Goal: Check status

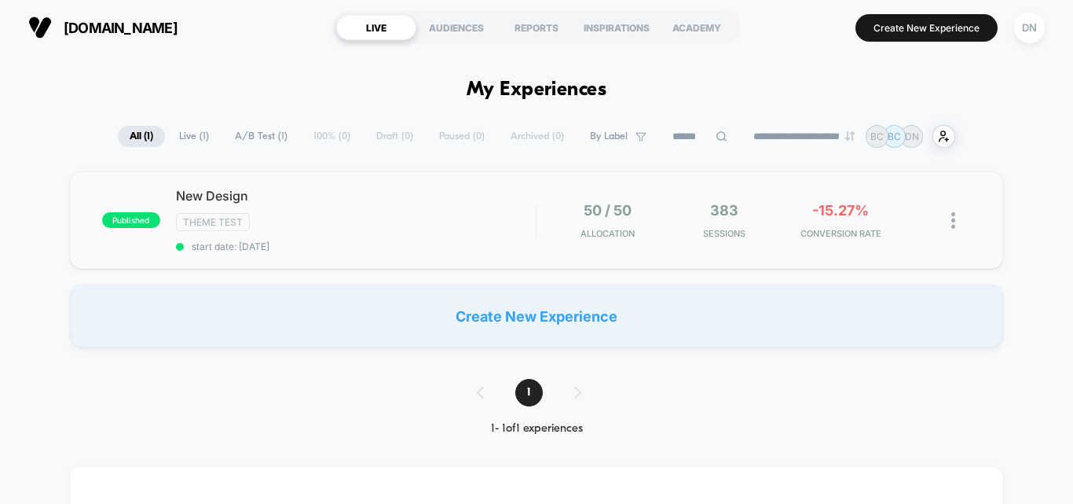
click at [641, 244] on div "published New Design Theme Test start date: [DATE] 50 / 50 Allocation 383 Sessi…" at bounding box center [536, 219] width 933 height 97
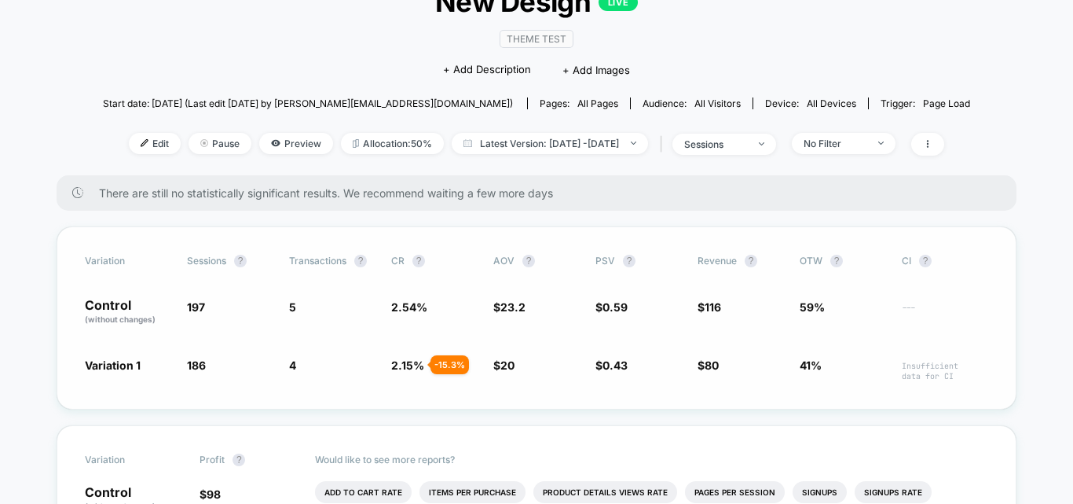
scroll to position [236, 0]
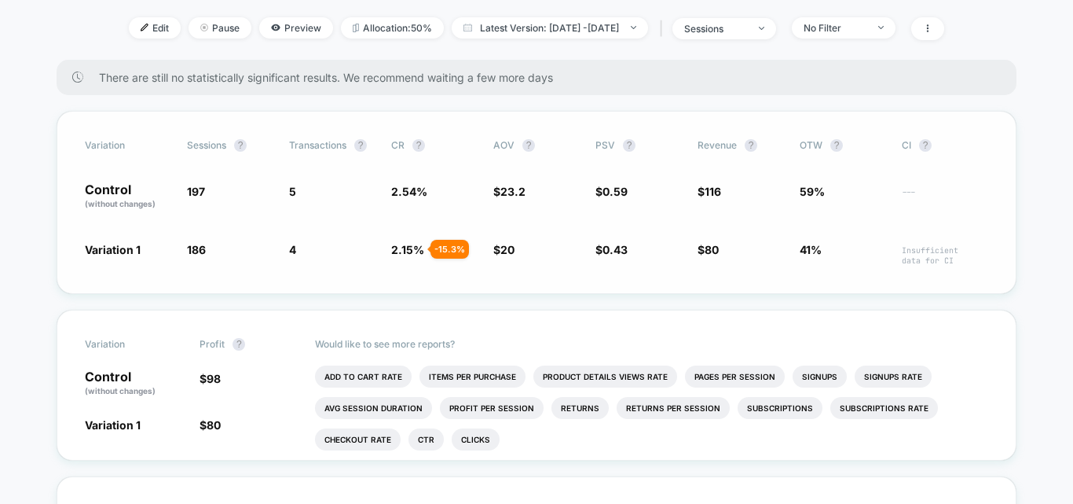
drag, startPoint x: 815, startPoint y: 247, endPoint x: 341, endPoint y: 248, distance: 473.7
click at [389, 247] on div "Variation 1 186 - 5.6 % 4 - 15.3 % 2.15 % - 15.3 % $ 20 - 13.8 % $ 0.43 - 27 % …" at bounding box center [536, 253] width 903 height 24
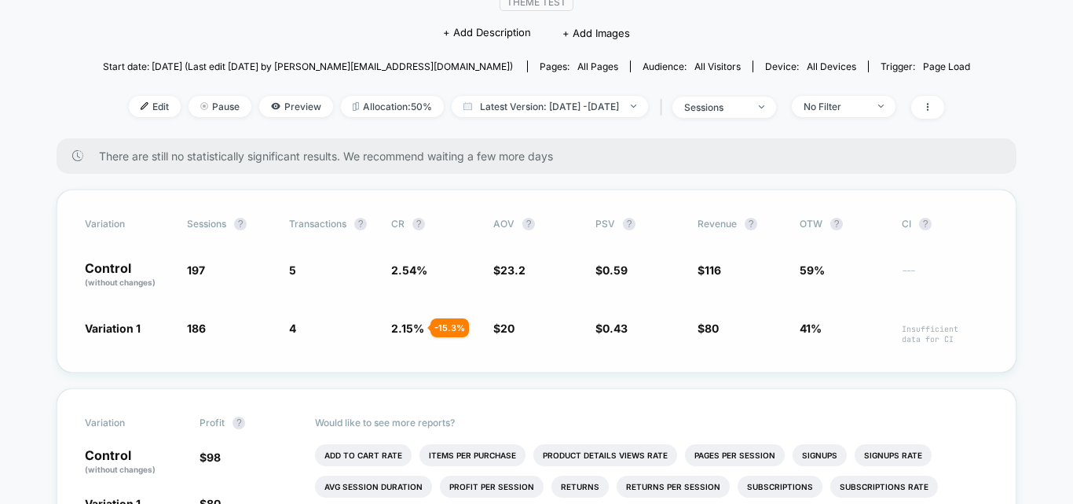
drag, startPoint x: 286, startPoint y: 331, endPoint x: 305, endPoint y: 331, distance: 18.9
click at [305, 331] on div "Variation 1 186 - 5.6 % 4 - 15.3 % 2.15 % - 15.3 % $ 20 - 13.8 % $ 0.43 - 27 % …" at bounding box center [536, 332] width 903 height 24
